Goal: Register for event/course

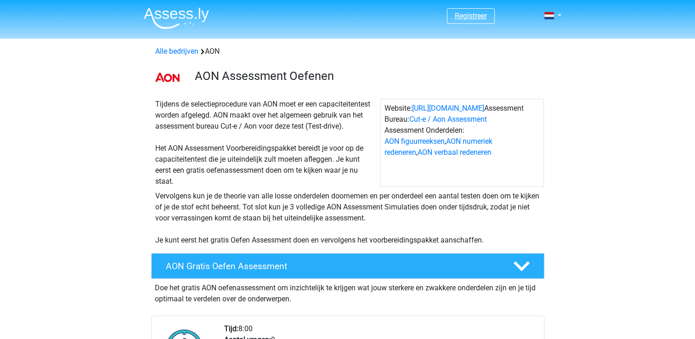
click at [473, 14] on link "Registreer" at bounding box center [471, 15] width 32 height 9
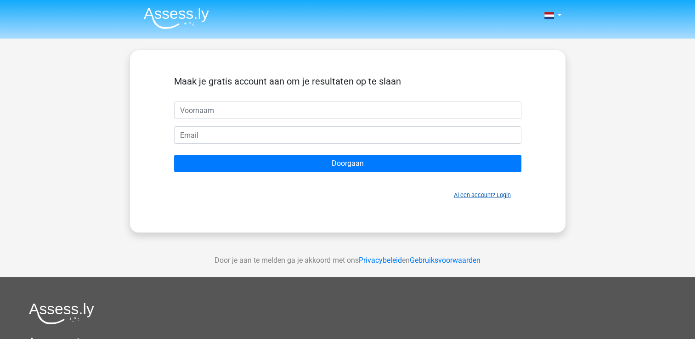
click at [463, 195] on link "Al een account? Login" at bounding box center [482, 195] width 57 height 7
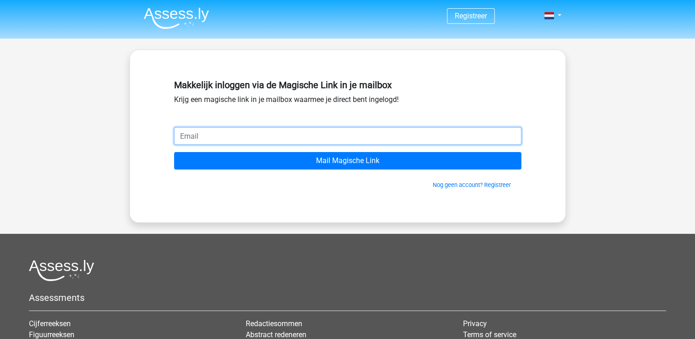
paste input "[EMAIL_ADDRESS][DOMAIN_NAME]"
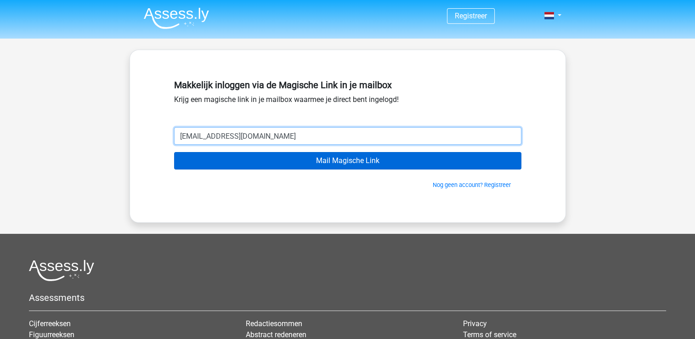
type input "[EMAIL_ADDRESS][DOMAIN_NAME]"
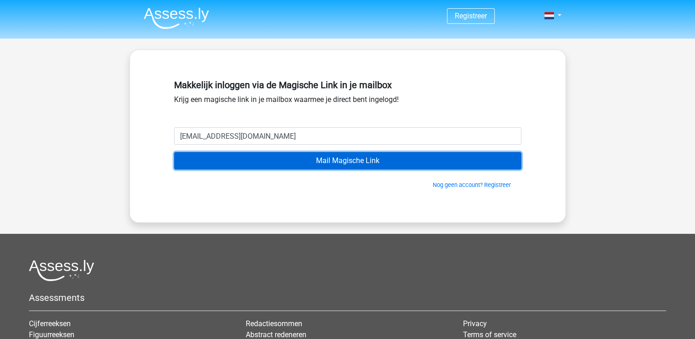
click at [336, 159] on input "Mail Magische Link" at bounding box center [347, 160] width 347 height 17
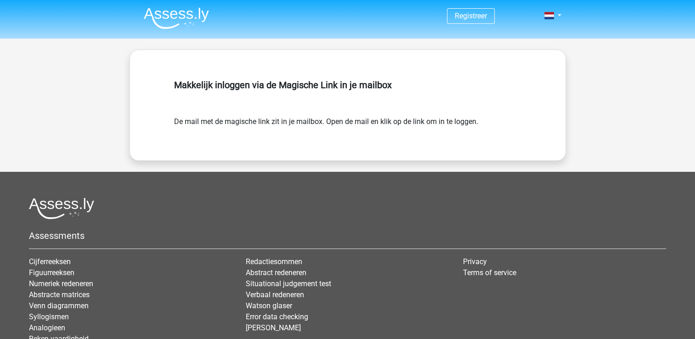
drag, startPoint x: 488, startPoint y: 124, endPoint x: 167, endPoint y: 118, distance: 321.5
click at [167, 118] on div "Makkelijk inloggen via de Magische Link in je mailbox De mail met de magische l…" at bounding box center [347, 105] width 391 height 66
copy form "De mail met de magische link zit in je mailbox. Open de mail en klik op de link…"
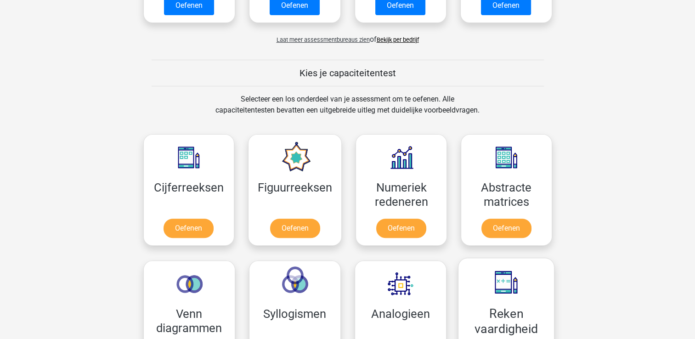
scroll to position [138, 0]
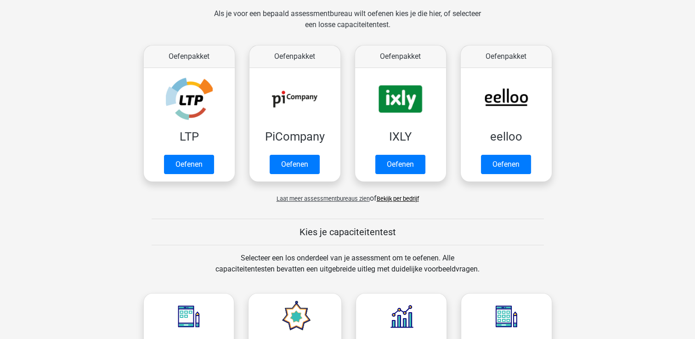
click at [345, 196] on span "Laat meer assessmentbureaus zien" at bounding box center [322, 198] width 93 height 7
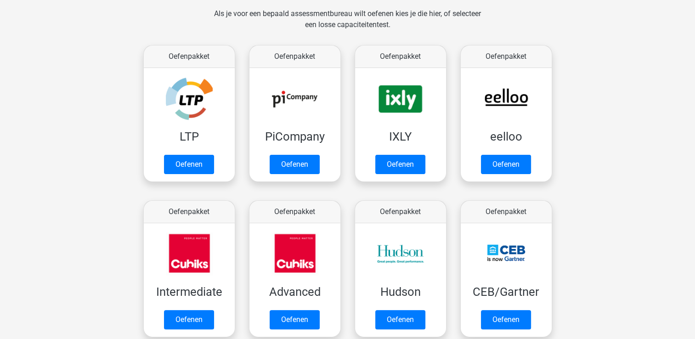
scroll to position [0, 0]
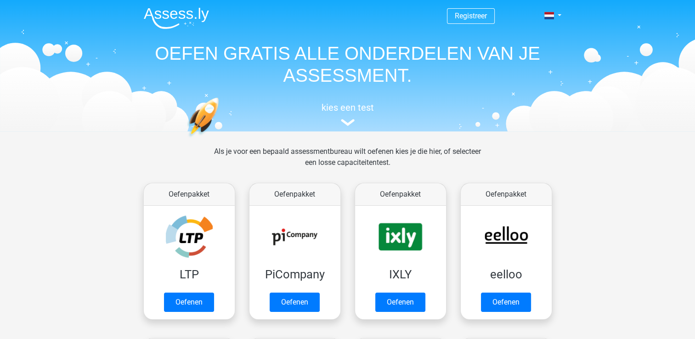
click at [335, 150] on div "Als je voor een bepaald assessmentbureau wilt oefenen kies je die hier, of sele…" at bounding box center [348, 162] width 282 height 33
copy div "assessmentbureau"
